Goal: Task Accomplishment & Management: Complete application form

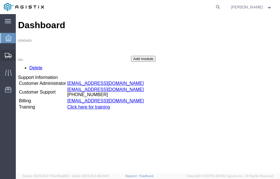
click at [0, 0] on span "Shipment Manager" at bounding box center [0, 0] width 0 height 0
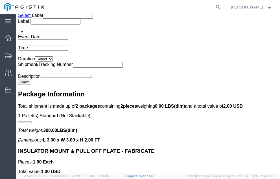
scroll to position [1074, 0]
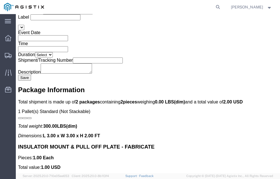
click link "Confirm"
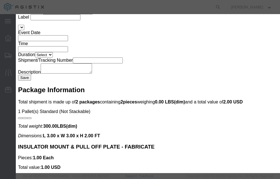
click input "checkbox"
checkbox input "true"
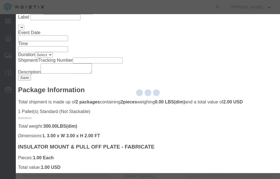
type input "[PERSON_NAME]"
type input "[PHONE_NUMBER]"
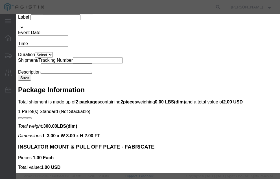
click input "text"
type input "57001064"
click button "Submit"
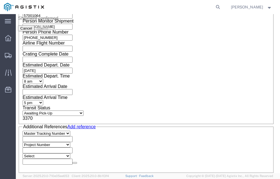
scroll to position [0, 0]
